Goal: Task Accomplishment & Management: Manage account settings

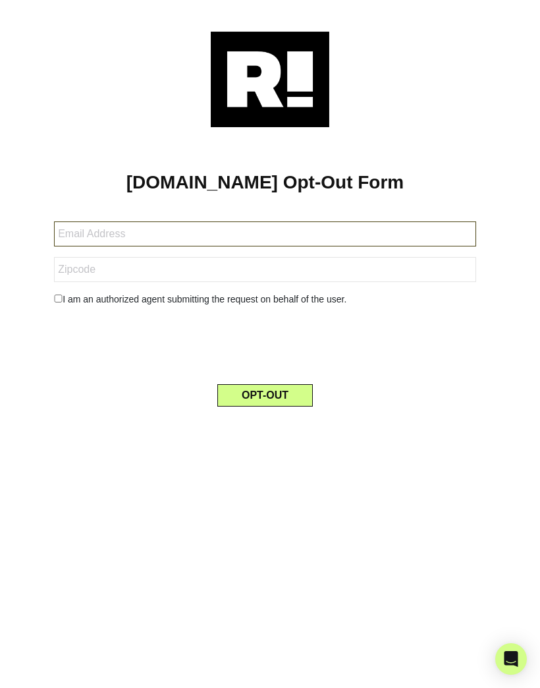
click at [151, 234] on input "text" at bounding box center [265, 233] width 422 height 25
type input "[EMAIL_ADDRESS][DOMAIN_NAME]"
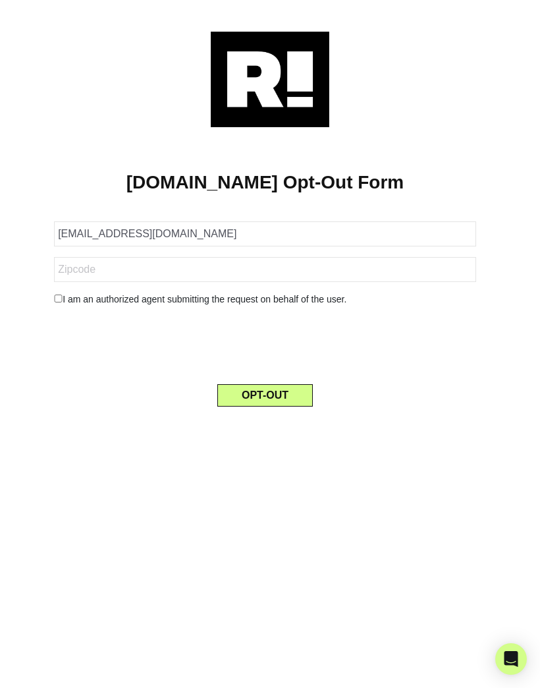
click at [276, 398] on button "OPT-OUT" at bounding box center [265, 395] width 96 height 22
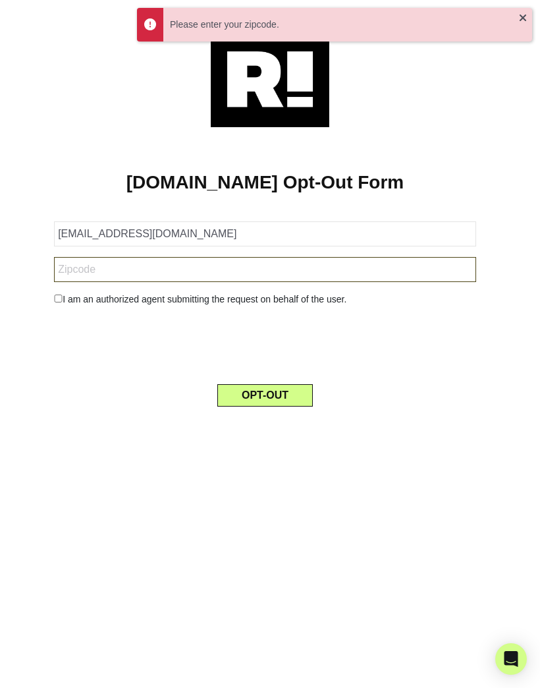
click at [107, 268] on input "text" at bounding box center [265, 269] width 422 height 25
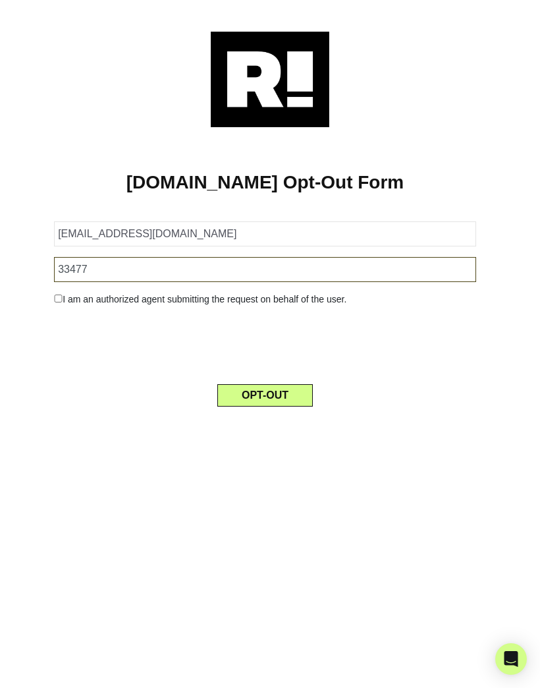
type input "33477"
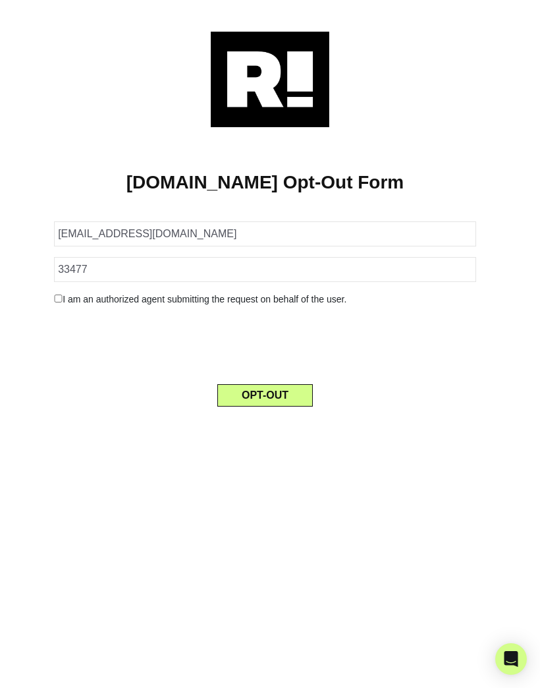
click at [278, 396] on button "OPT-OUT" at bounding box center [265, 395] width 96 height 22
